Goal: Manage account settings

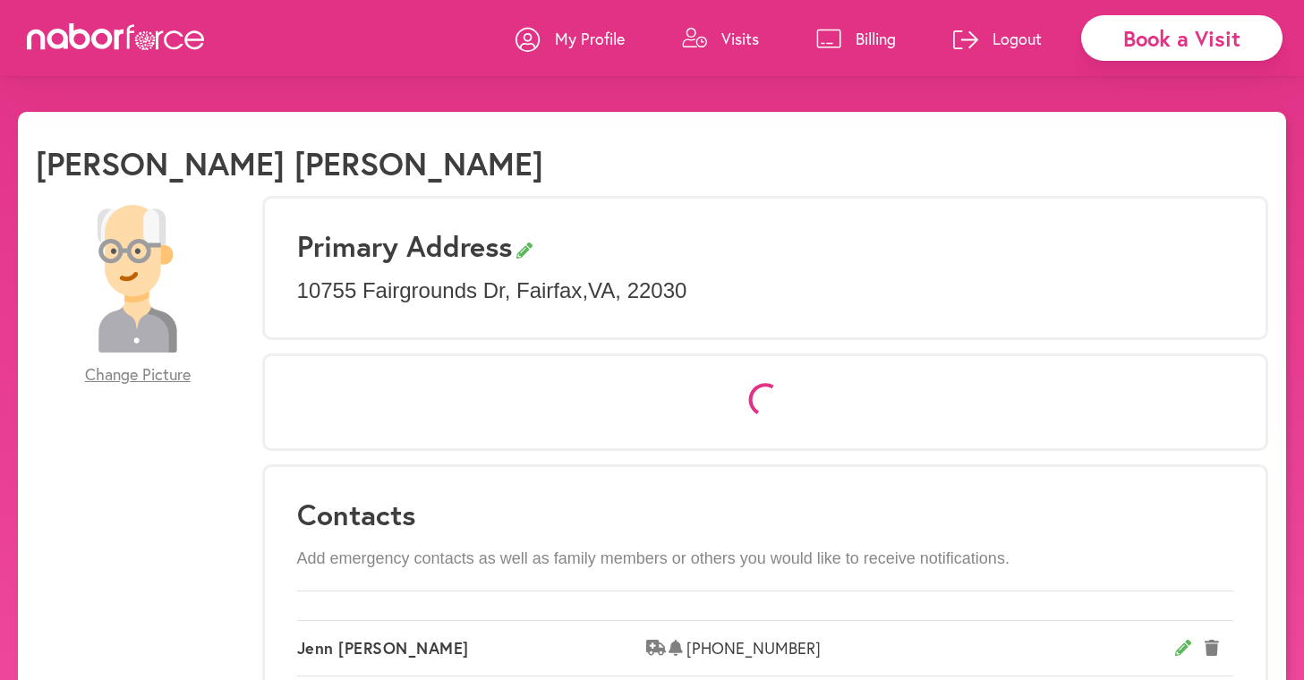
select select "*"
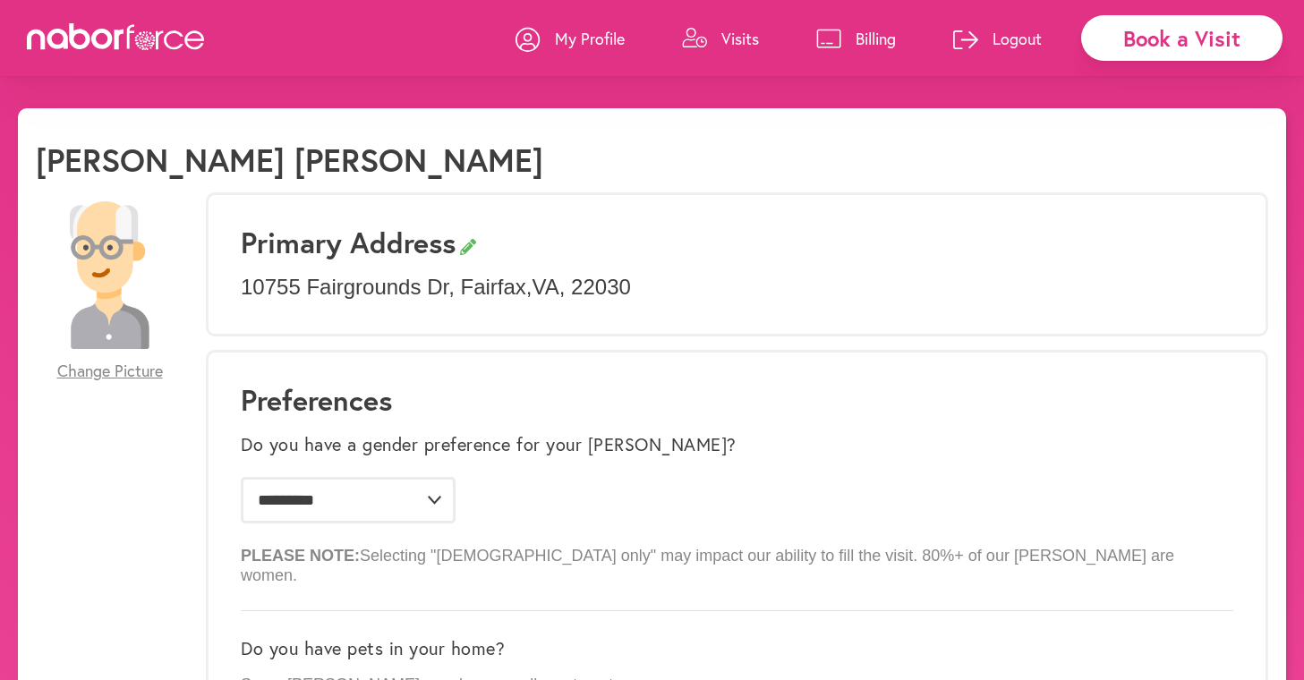
click at [565, 42] on p "My Profile" at bounding box center [590, 38] width 70 height 21
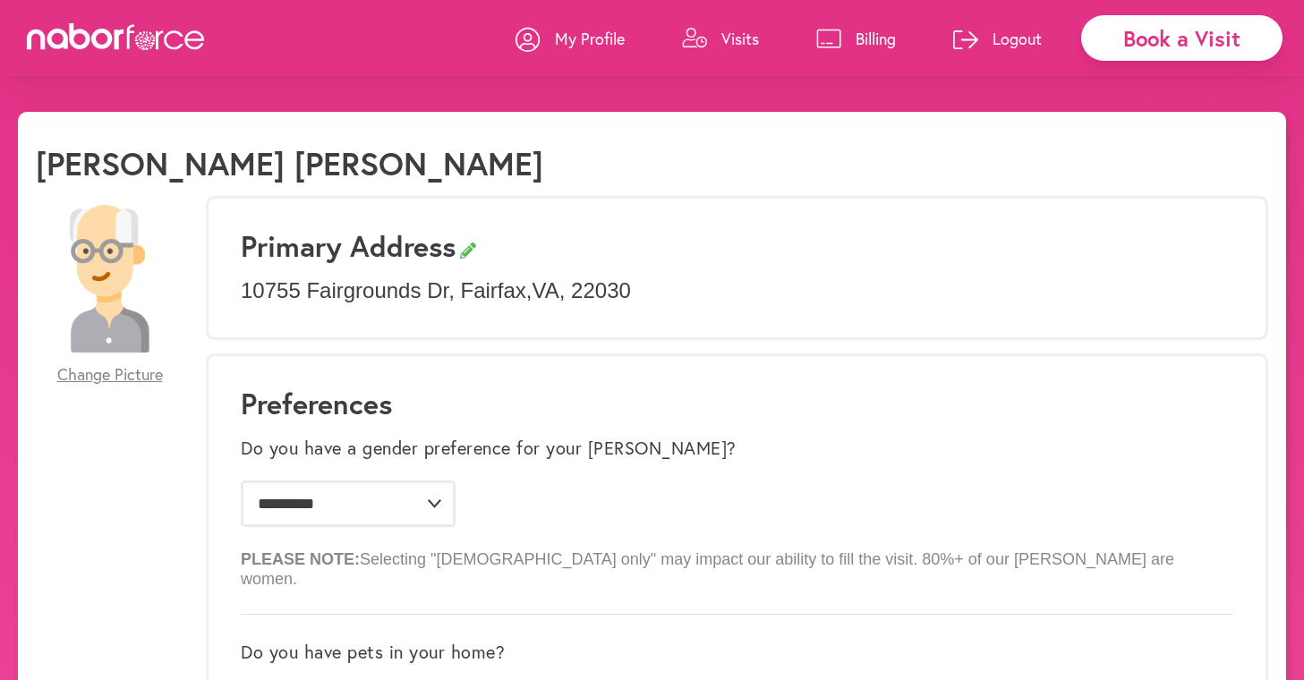
click at [599, 41] on p "My Profile" at bounding box center [590, 38] width 70 height 21
click at [863, 28] on p "Billing" at bounding box center [876, 38] width 40 height 21
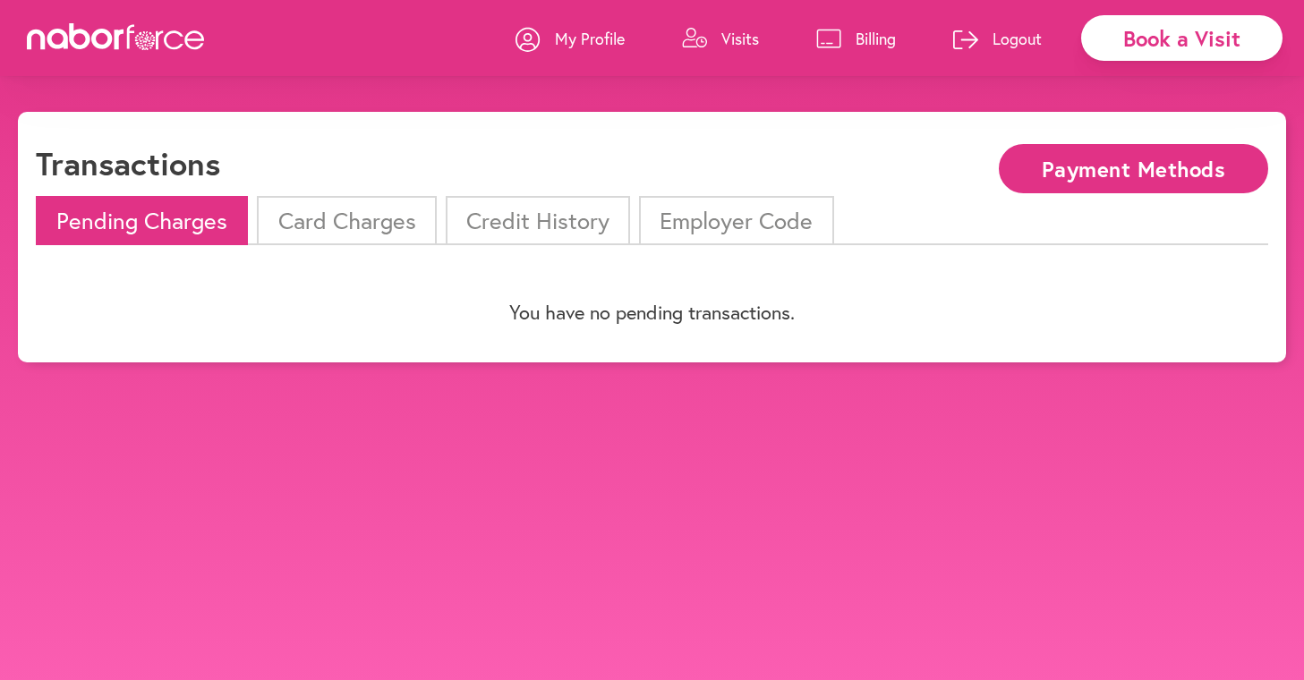
click at [369, 220] on li "Card Charges" at bounding box center [346, 220] width 179 height 49
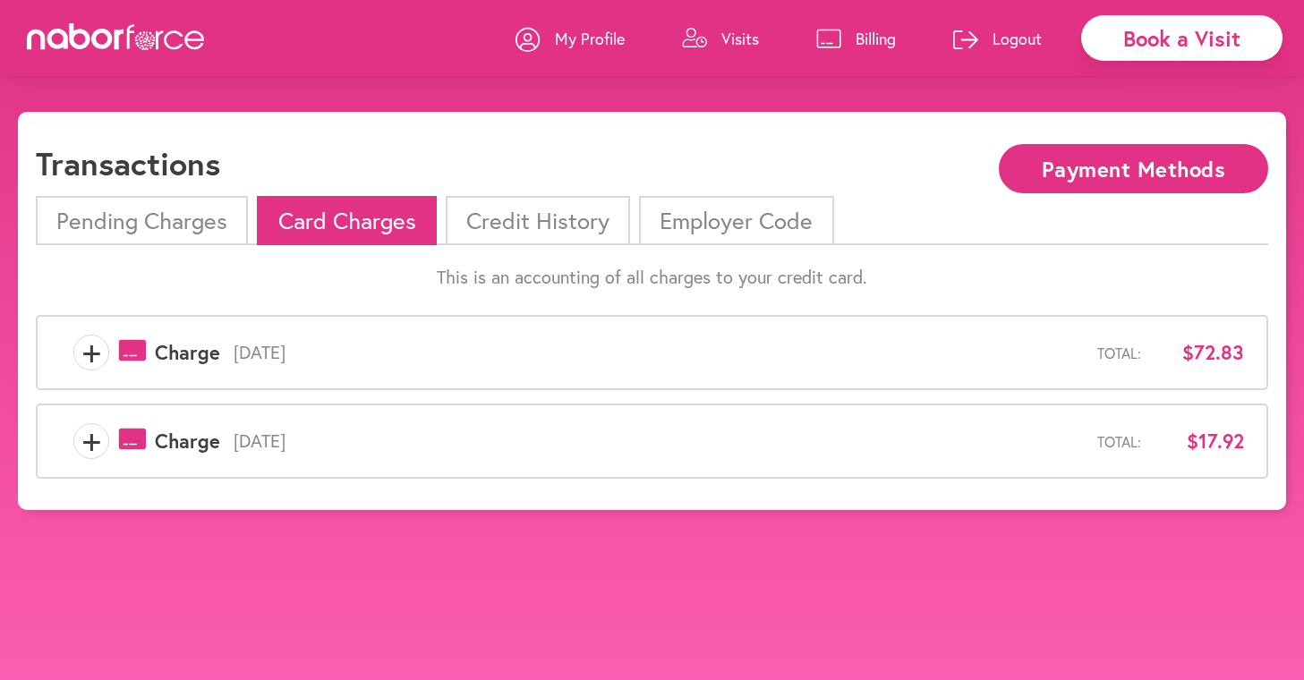
click at [501, 218] on li "Credit History" at bounding box center [538, 220] width 184 height 49
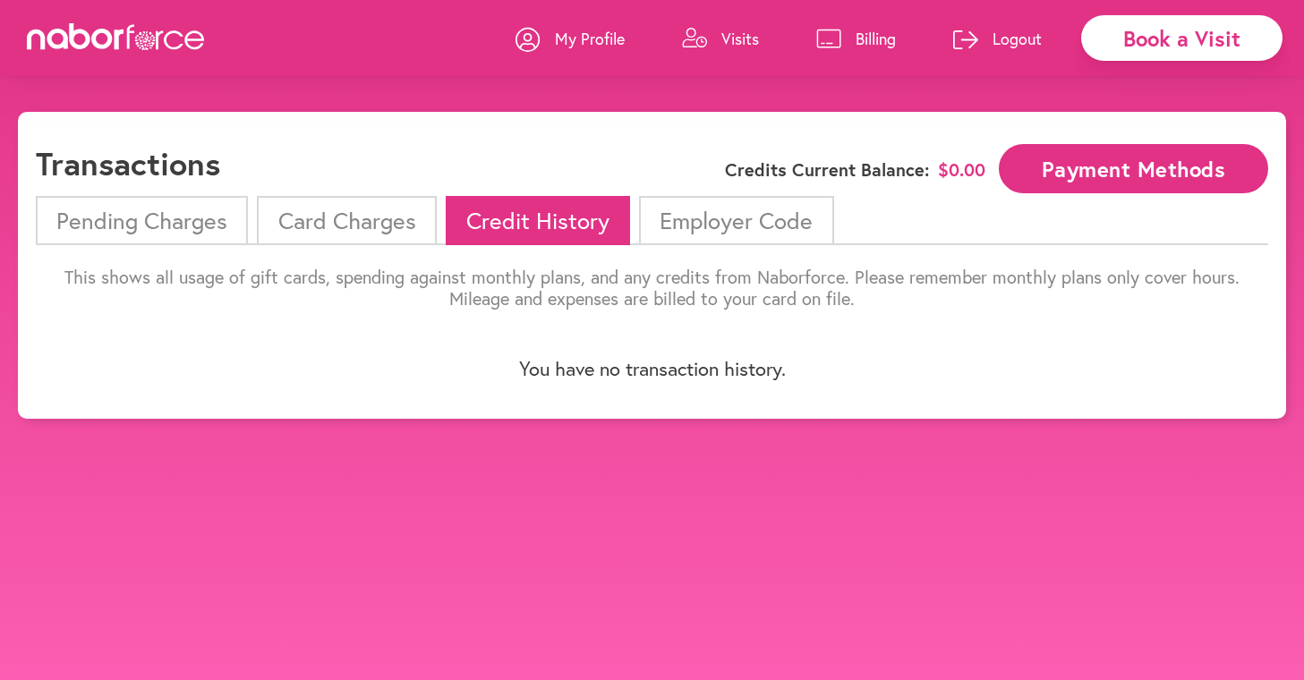
click at [707, 226] on li "Employer Code" at bounding box center [736, 220] width 194 height 49
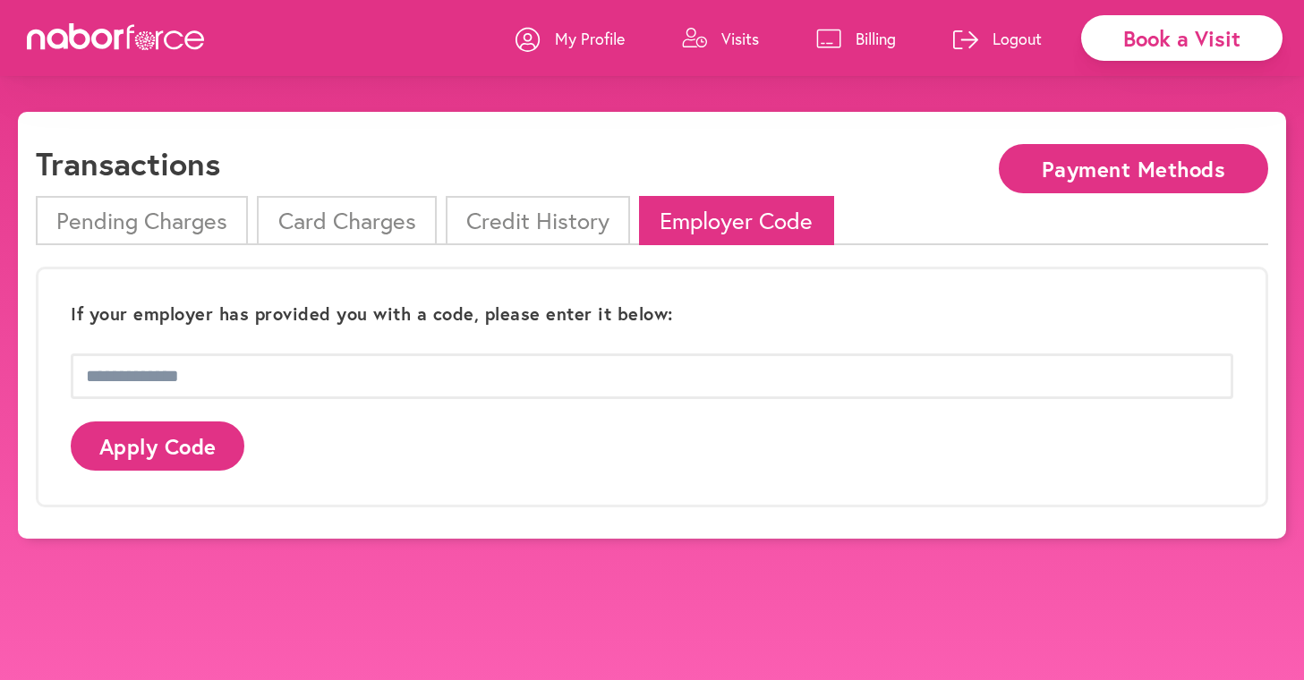
click at [133, 213] on li "Pending Charges" at bounding box center [142, 220] width 212 height 49
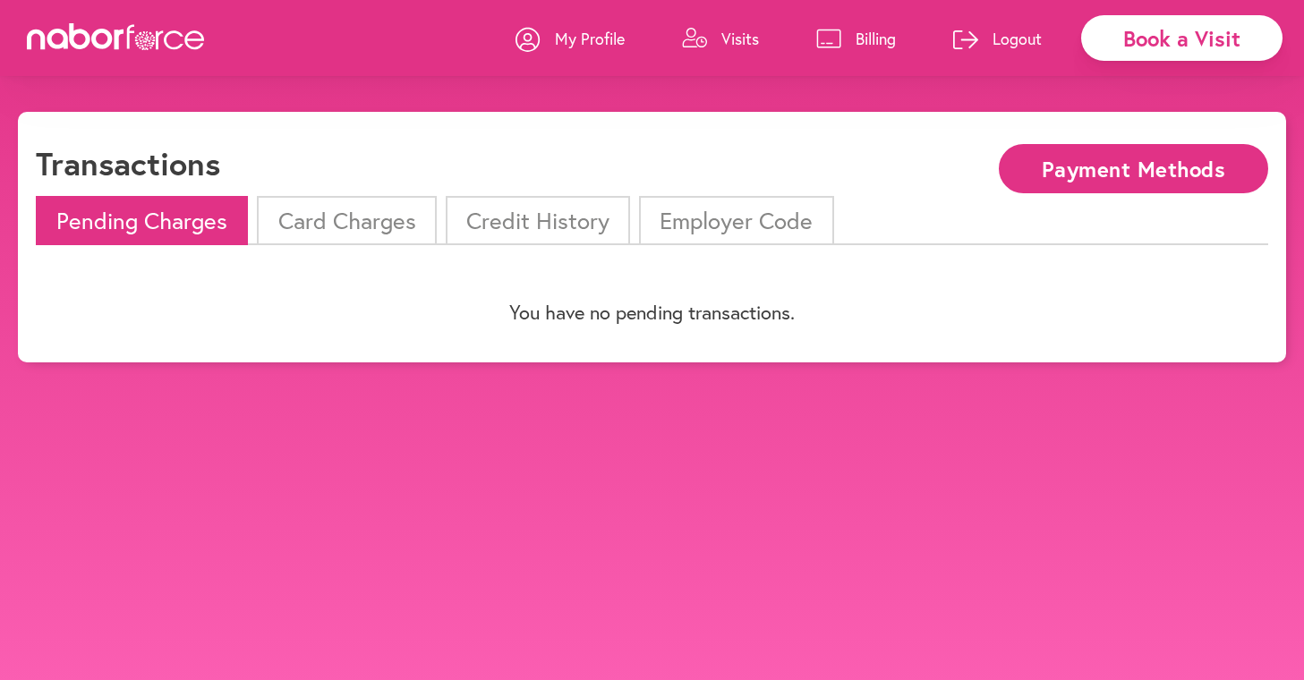
click at [313, 209] on li "Card Charges" at bounding box center [346, 220] width 179 height 49
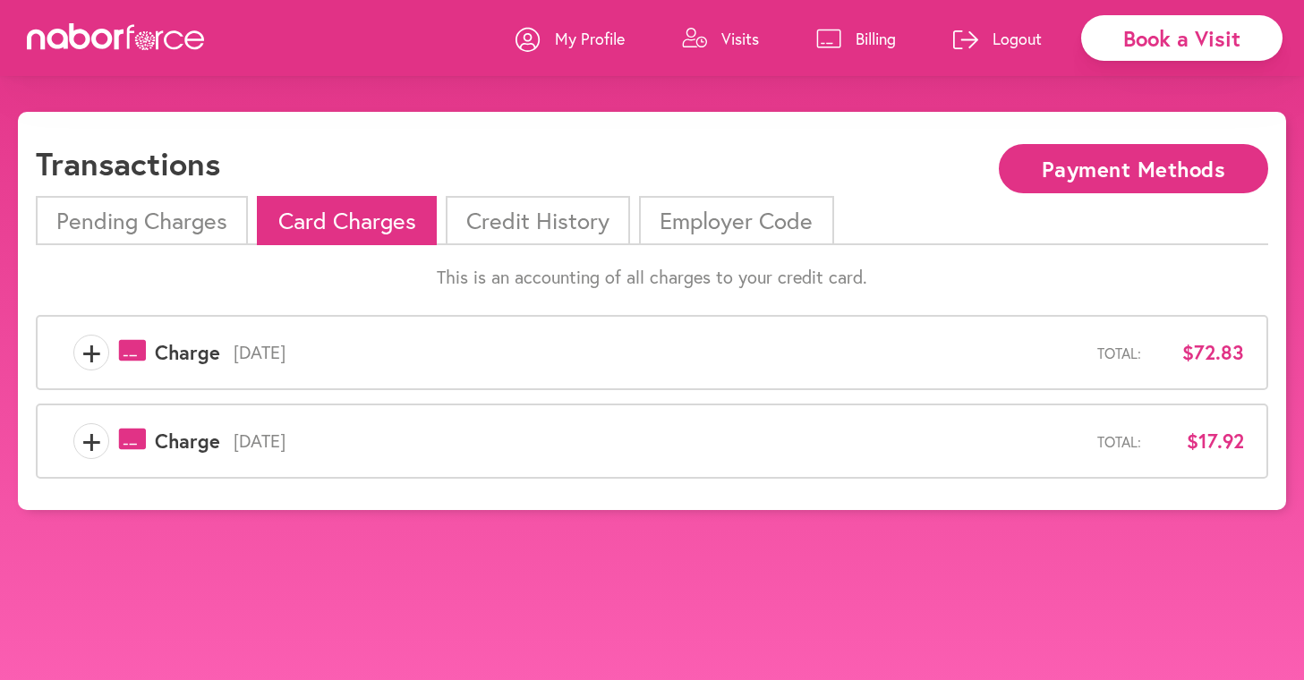
click at [578, 34] on p "My Profile" at bounding box center [590, 38] width 70 height 21
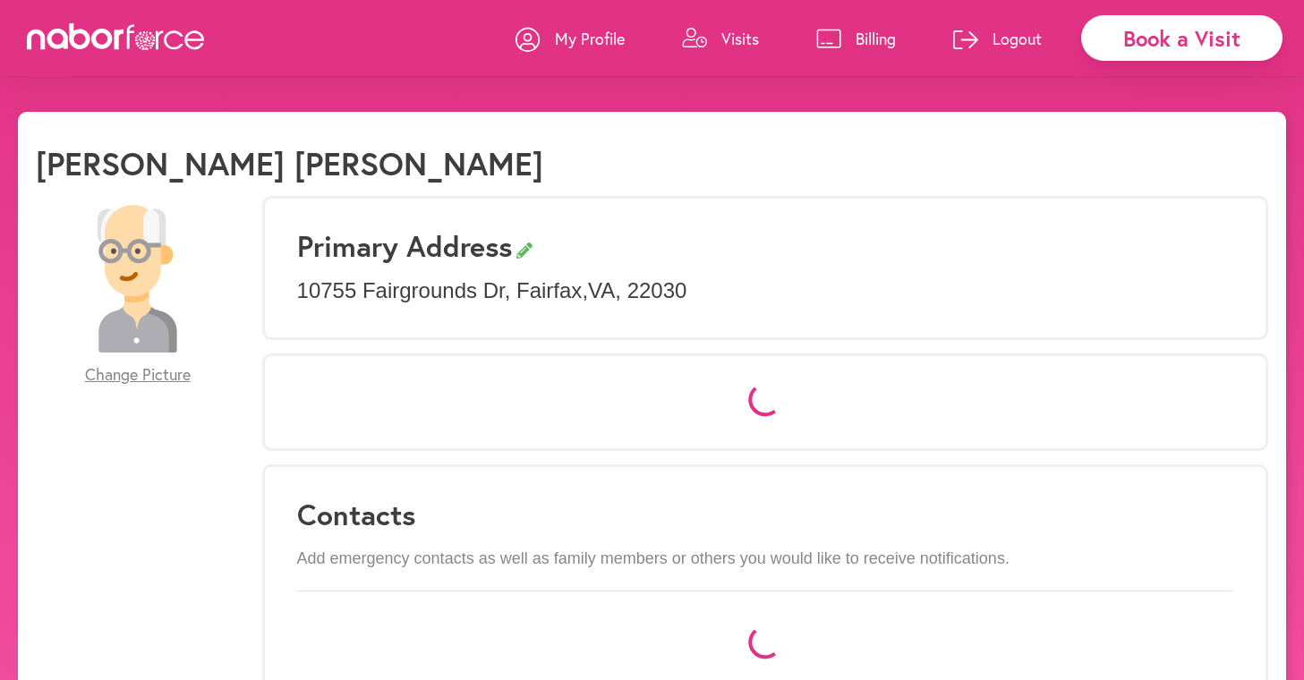
scroll to position [3, 0]
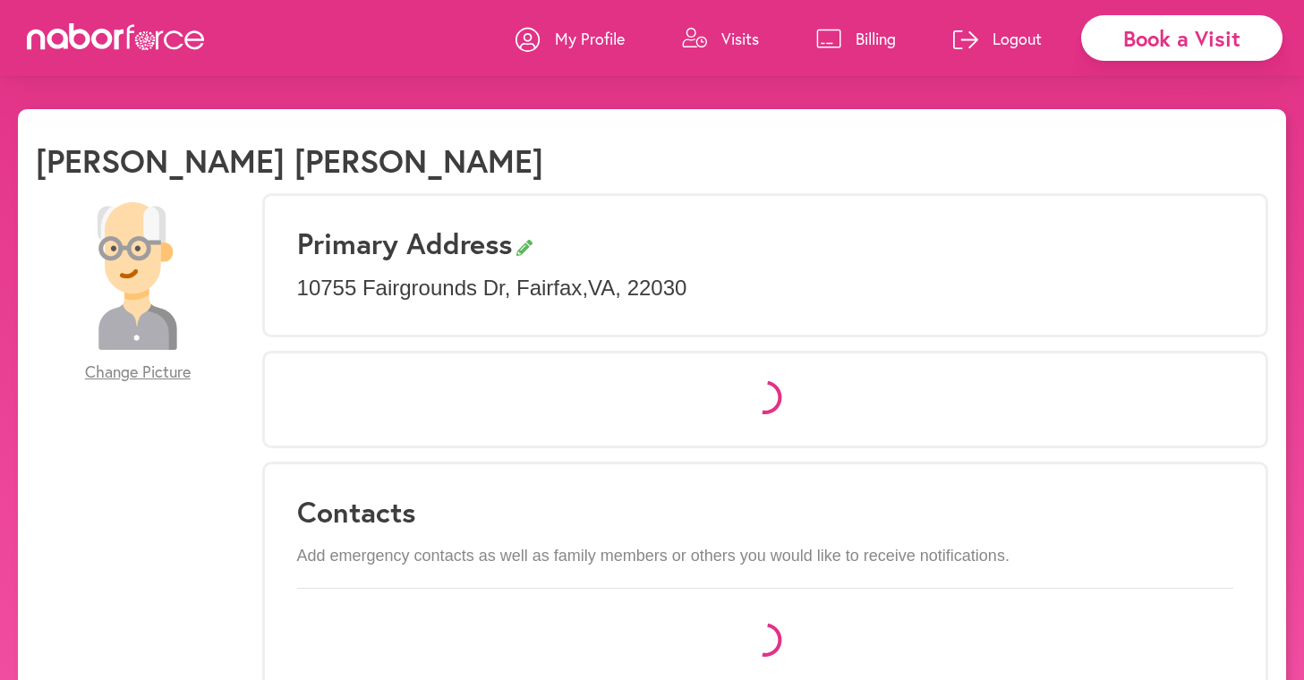
select select "*"
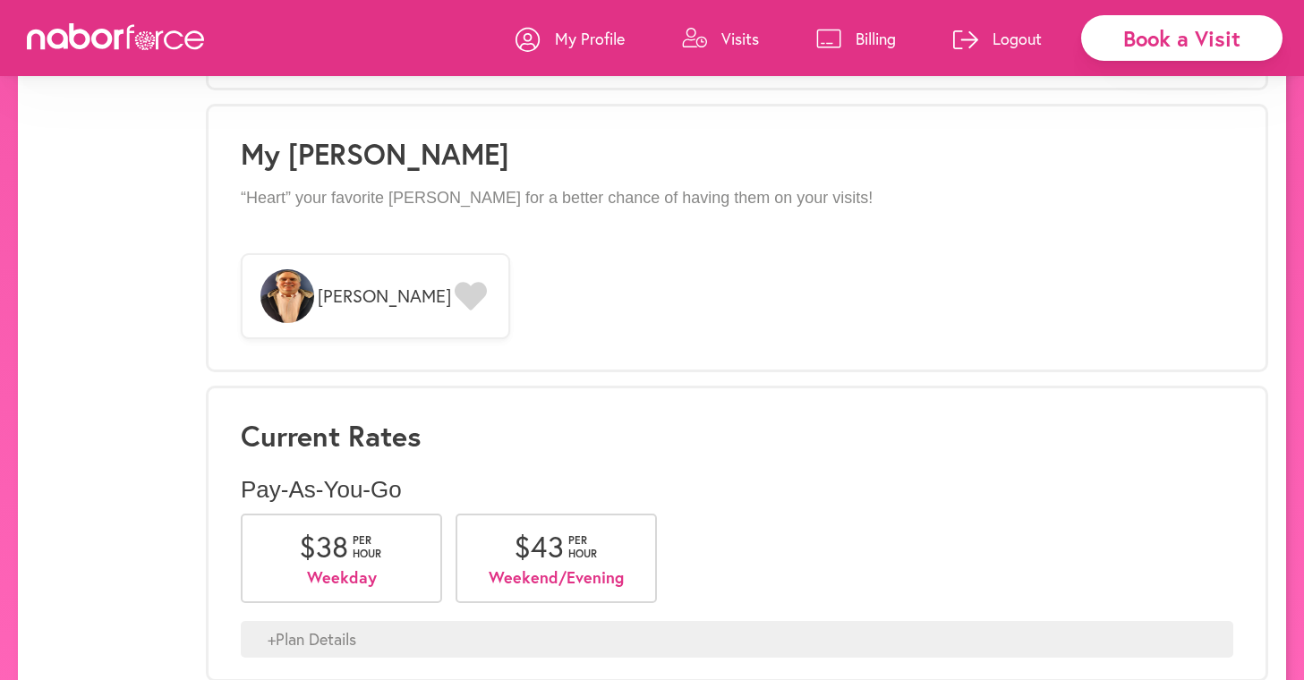
scroll to position [1694, 0]
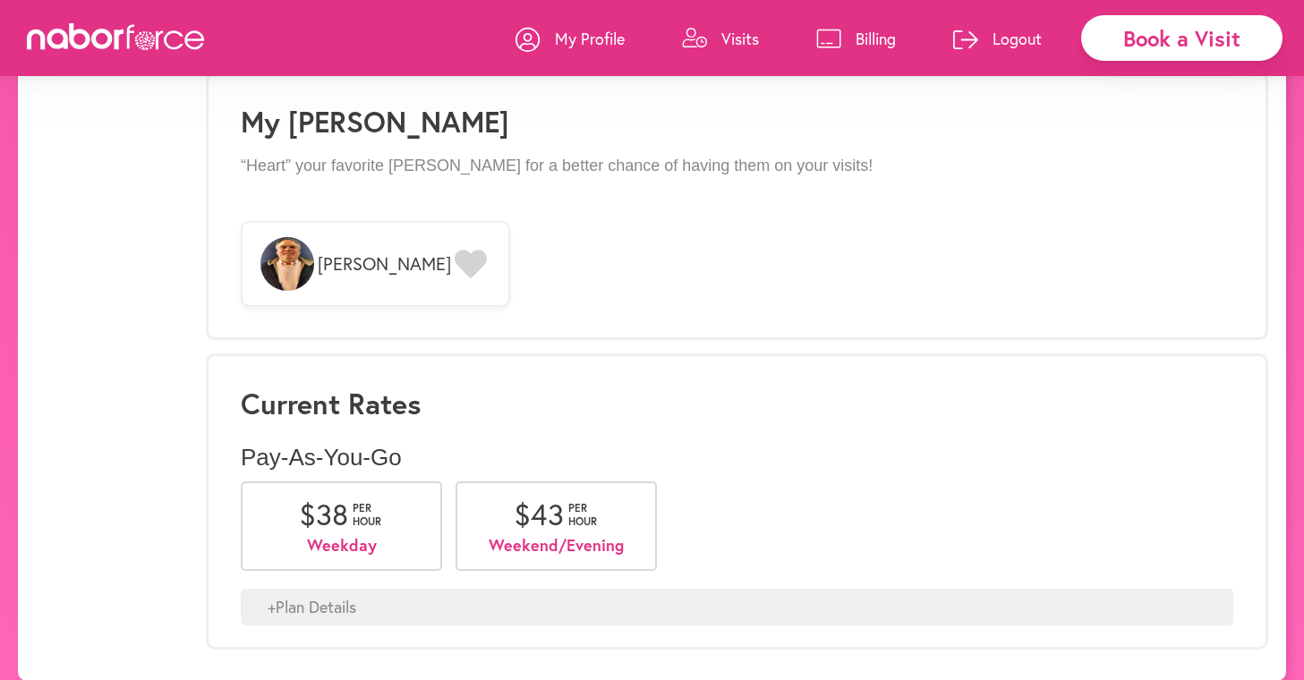
click at [314, 589] on div "+ Plan Details" at bounding box center [737, 608] width 993 height 38
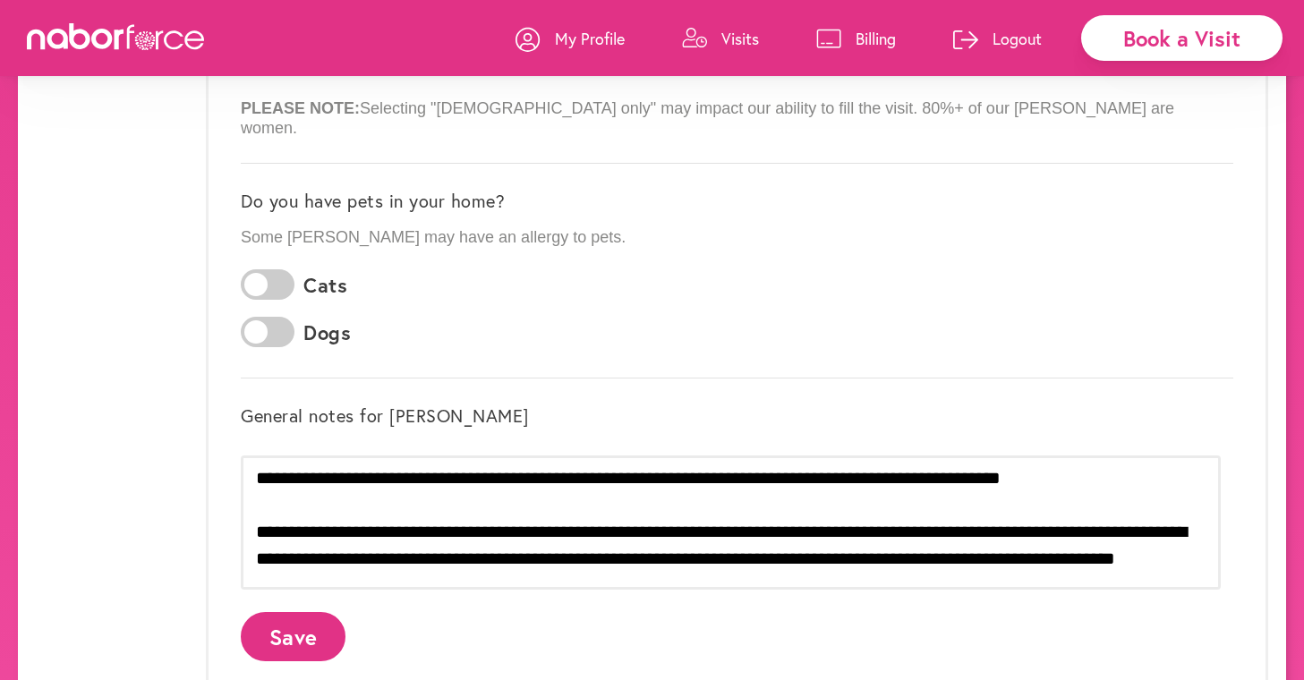
scroll to position [0, 0]
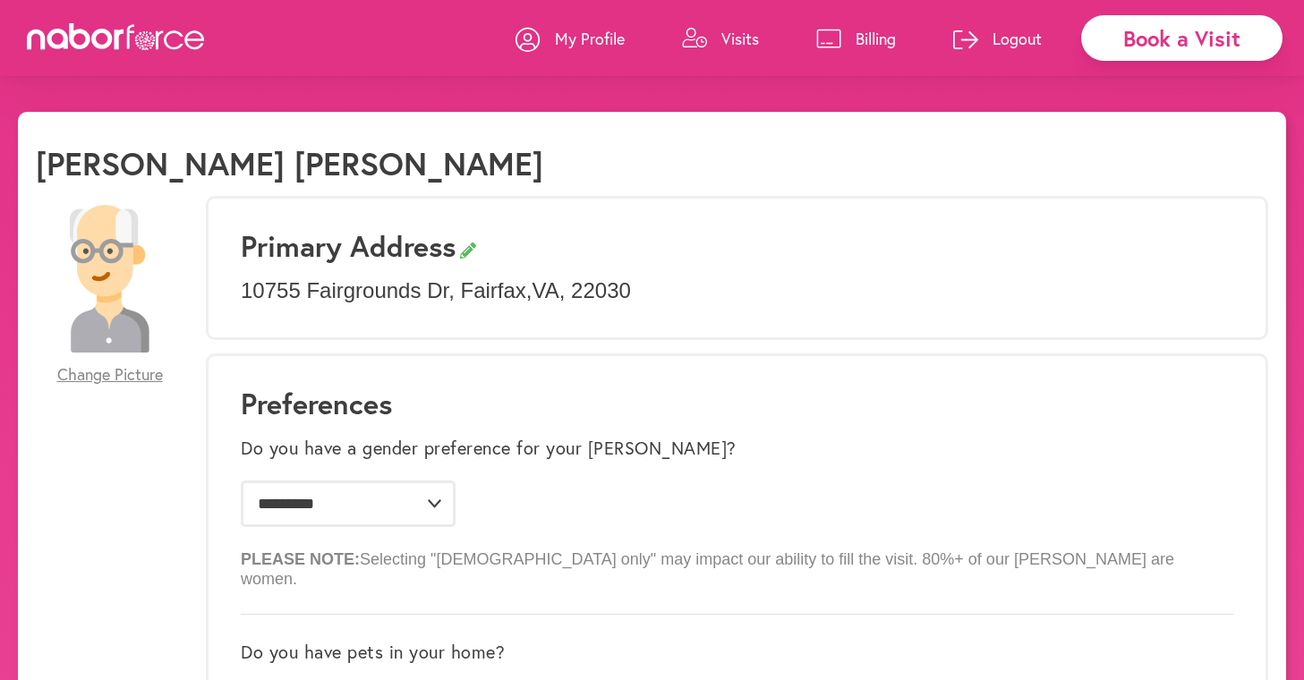
click at [133, 32] on icon at bounding box center [131, 37] width 7 height 24
click at [133, 35] on icon at bounding box center [116, 36] width 179 height 27
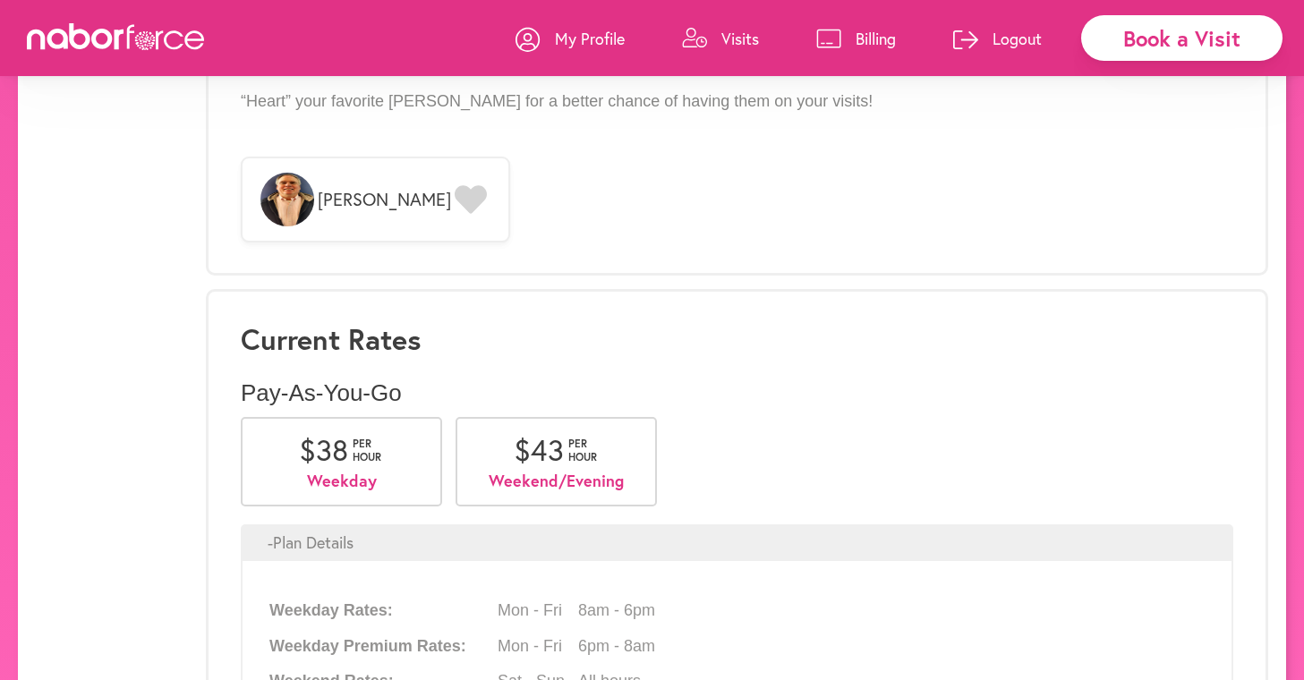
scroll to position [1907, 0]
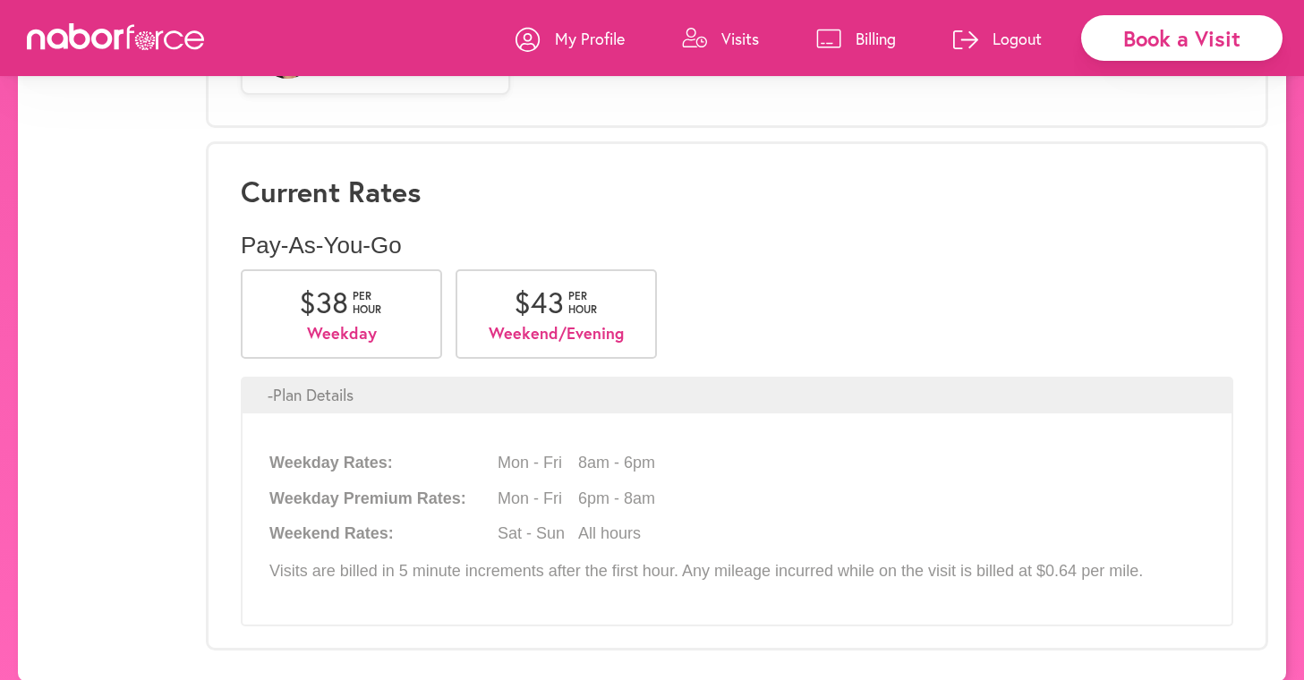
click at [842, 22] on link "Billing" at bounding box center [856, 39] width 80 height 54
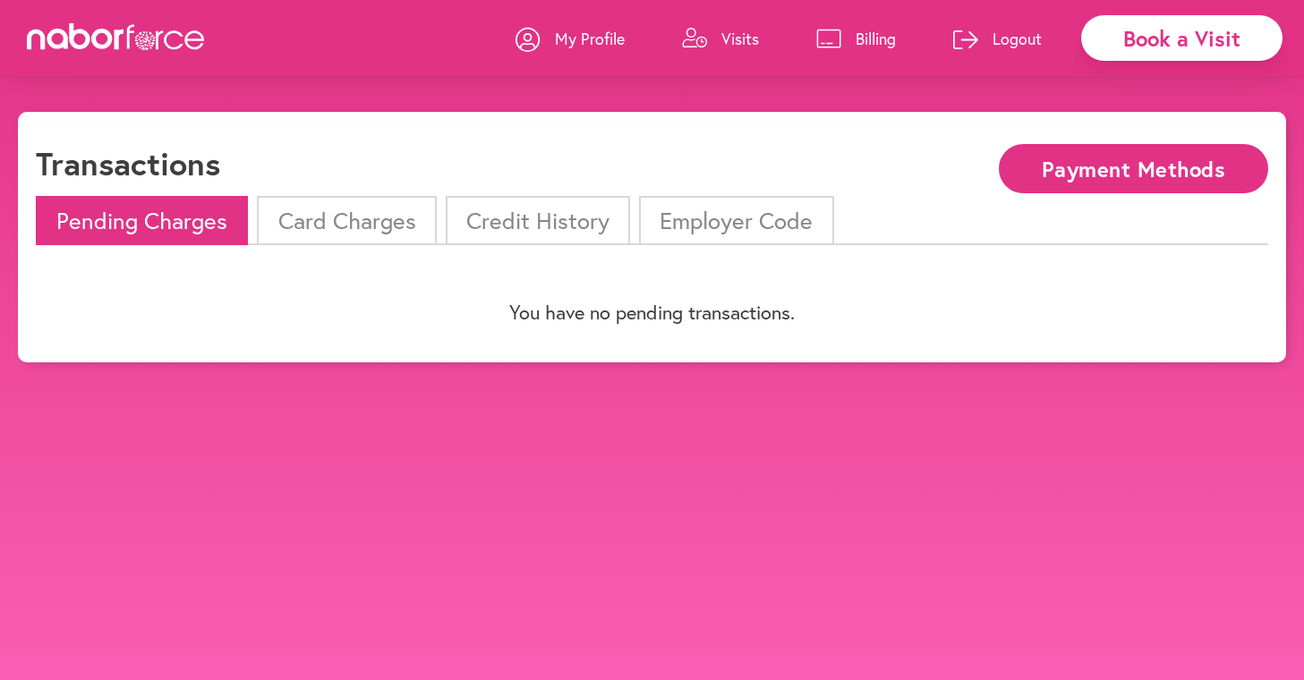
click at [718, 35] on link "Visits" at bounding box center [720, 39] width 77 height 54
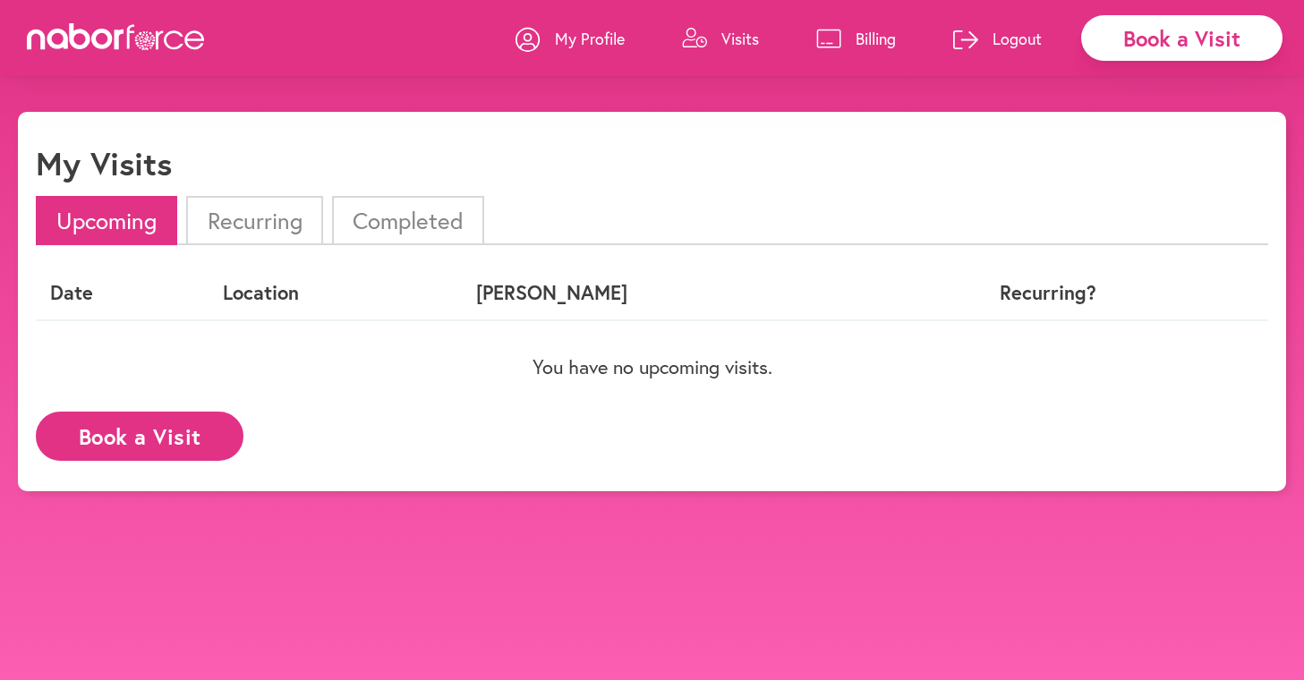
click at [568, 28] on p "My Profile" at bounding box center [590, 38] width 70 height 21
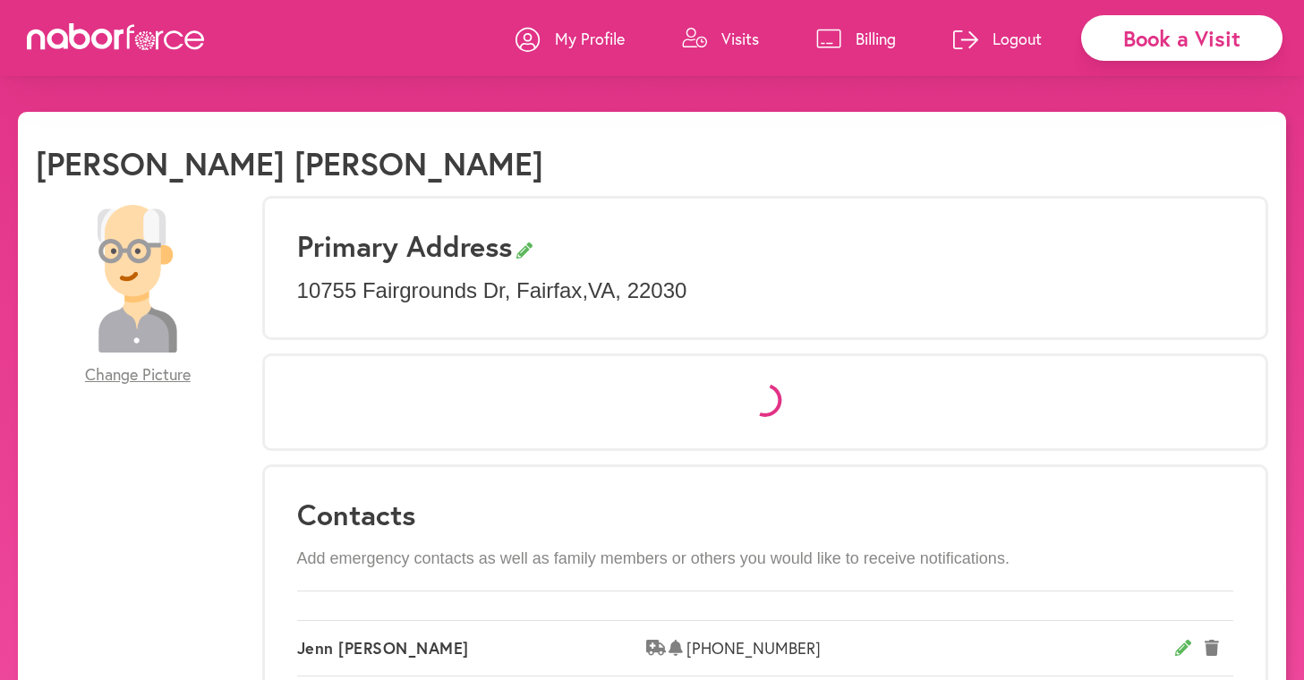
select select "*"
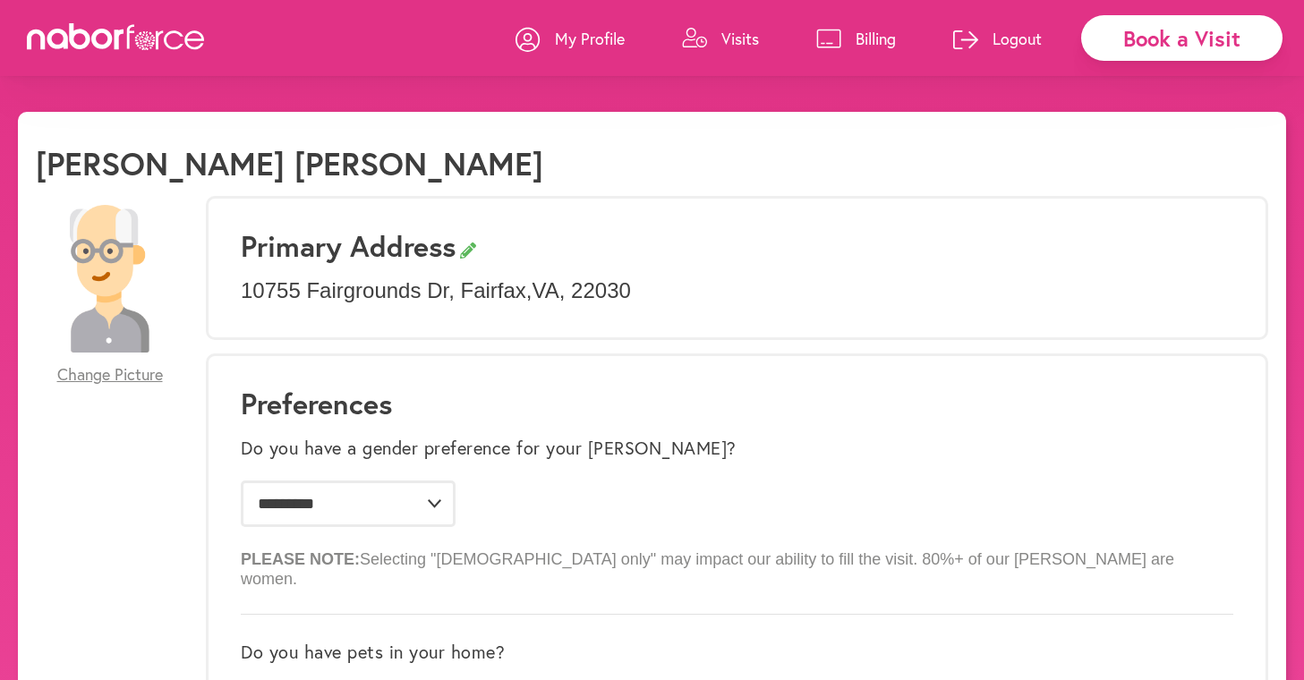
click at [161, 38] on icon at bounding box center [116, 36] width 179 height 27
